Goal: Task Accomplishment & Management: Use online tool/utility

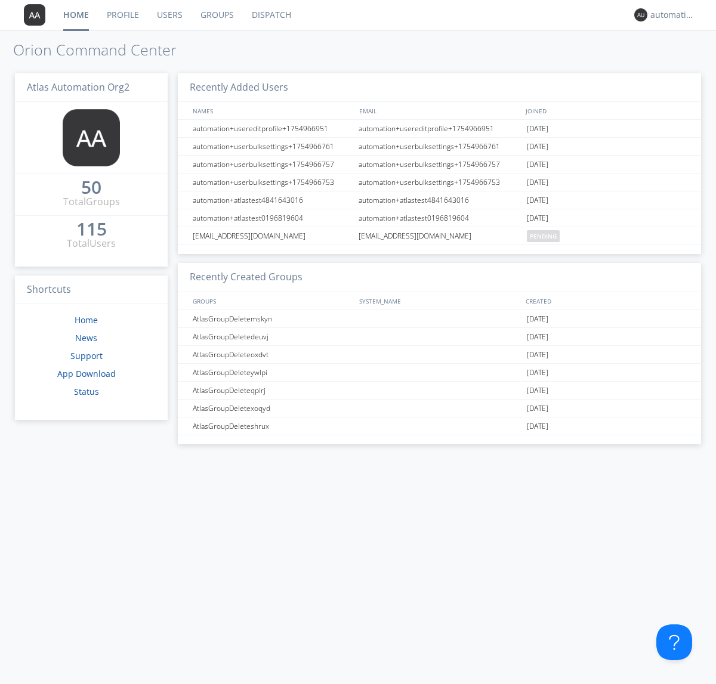
click at [270, 15] on link "Dispatch" at bounding box center [271, 15] width 57 height 30
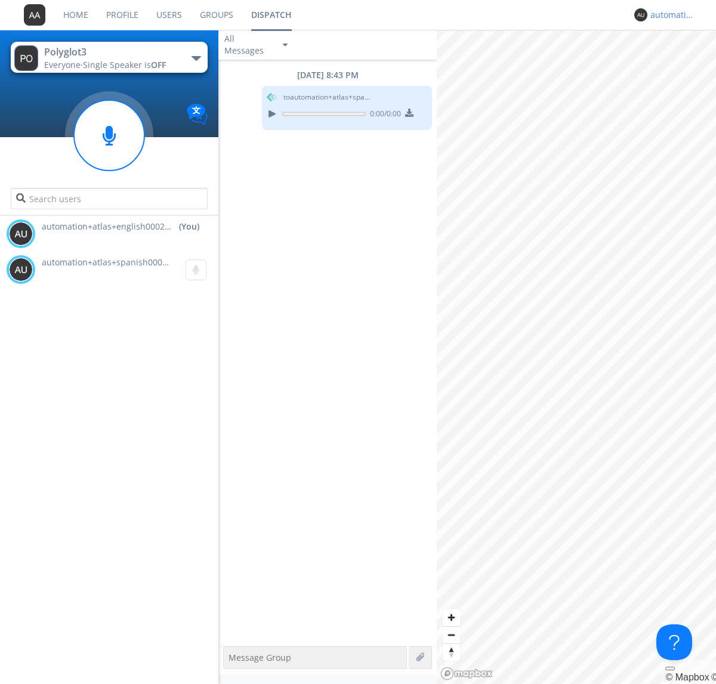
click at [669, 15] on div "automation+atlas+english0002+org2" at bounding box center [672, 15] width 45 height 12
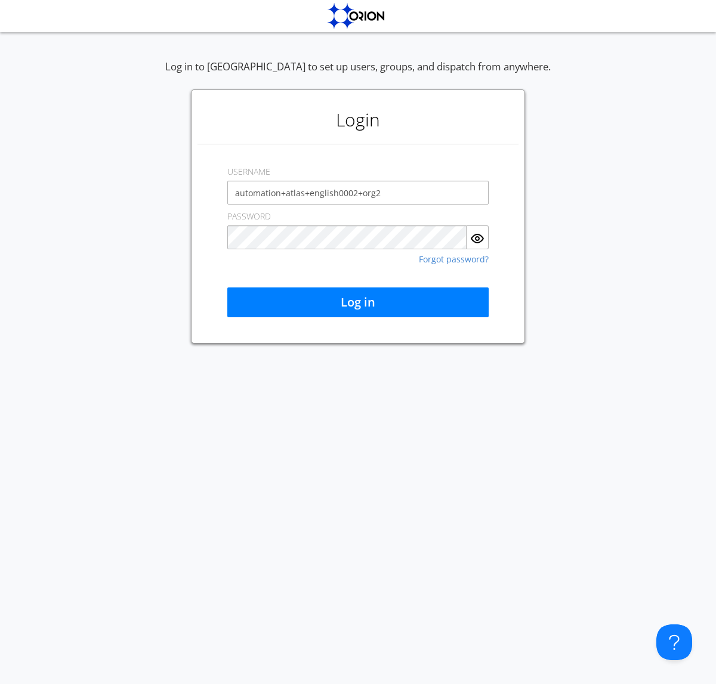
type input "automation+atlas+english0002+org2"
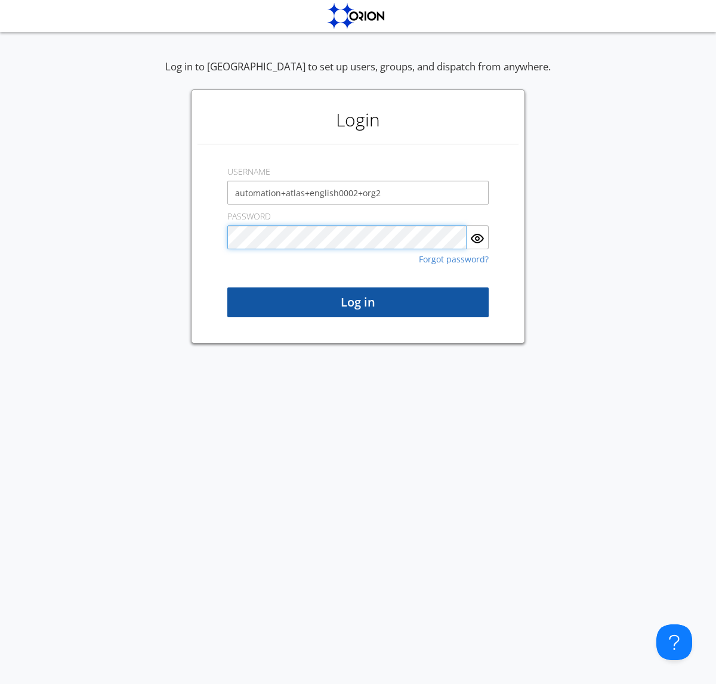
click at [358, 302] on button "Log in" at bounding box center [357, 303] width 261 height 30
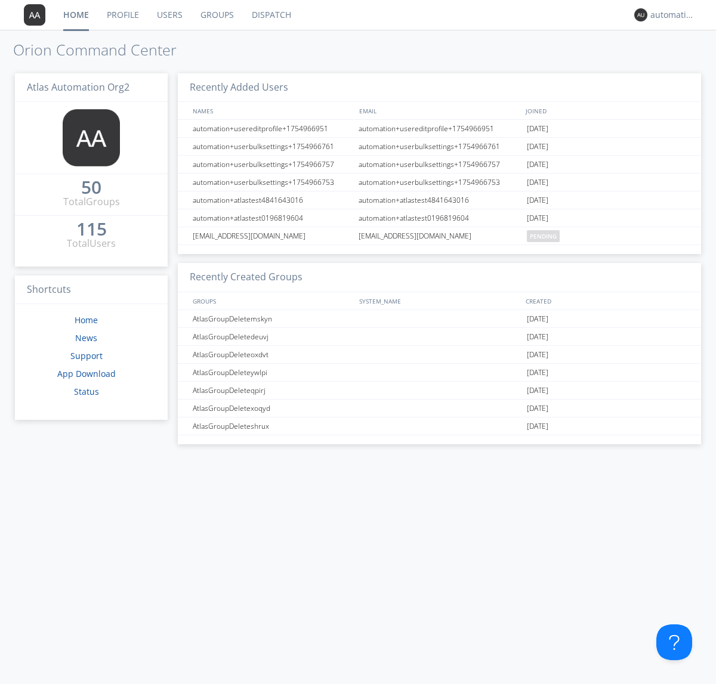
click at [270, 15] on link "Dispatch" at bounding box center [271, 15] width 57 height 30
